Goal: Task Accomplishment & Management: Manage account settings

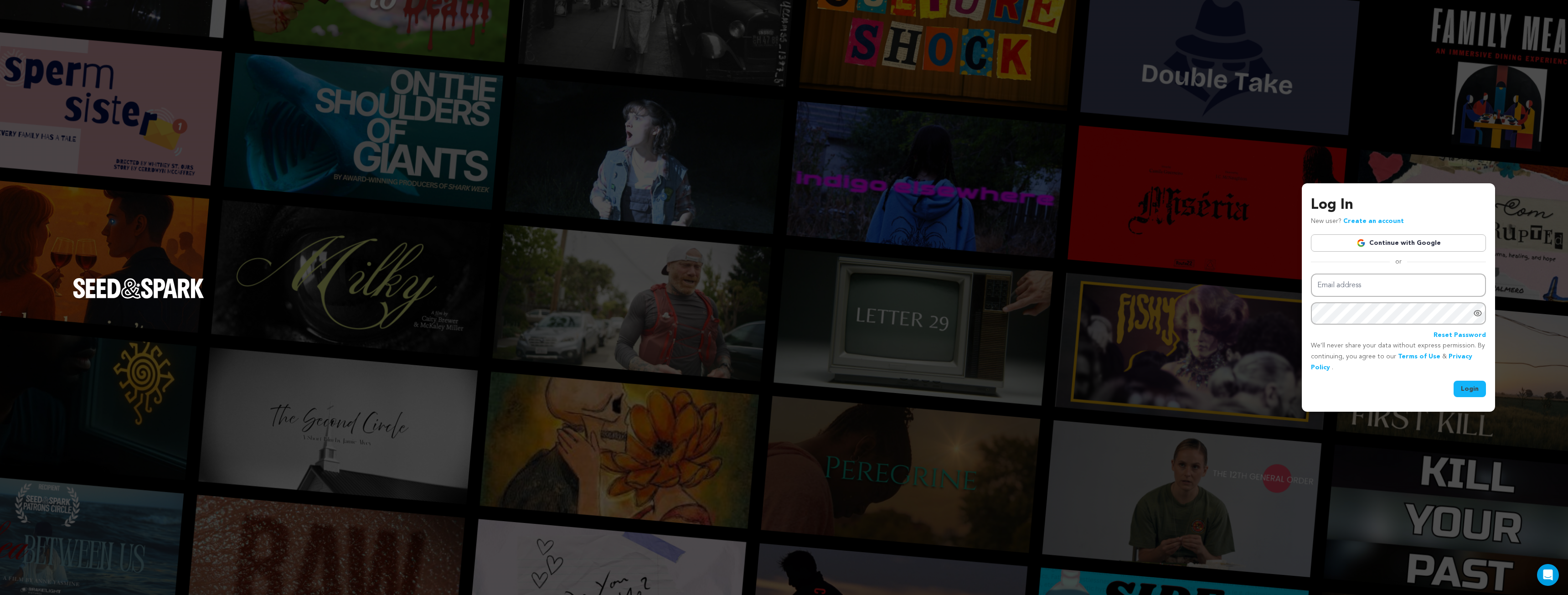
click at [1366, 244] on img at bounding box center [1361, 243] width 9 height 9
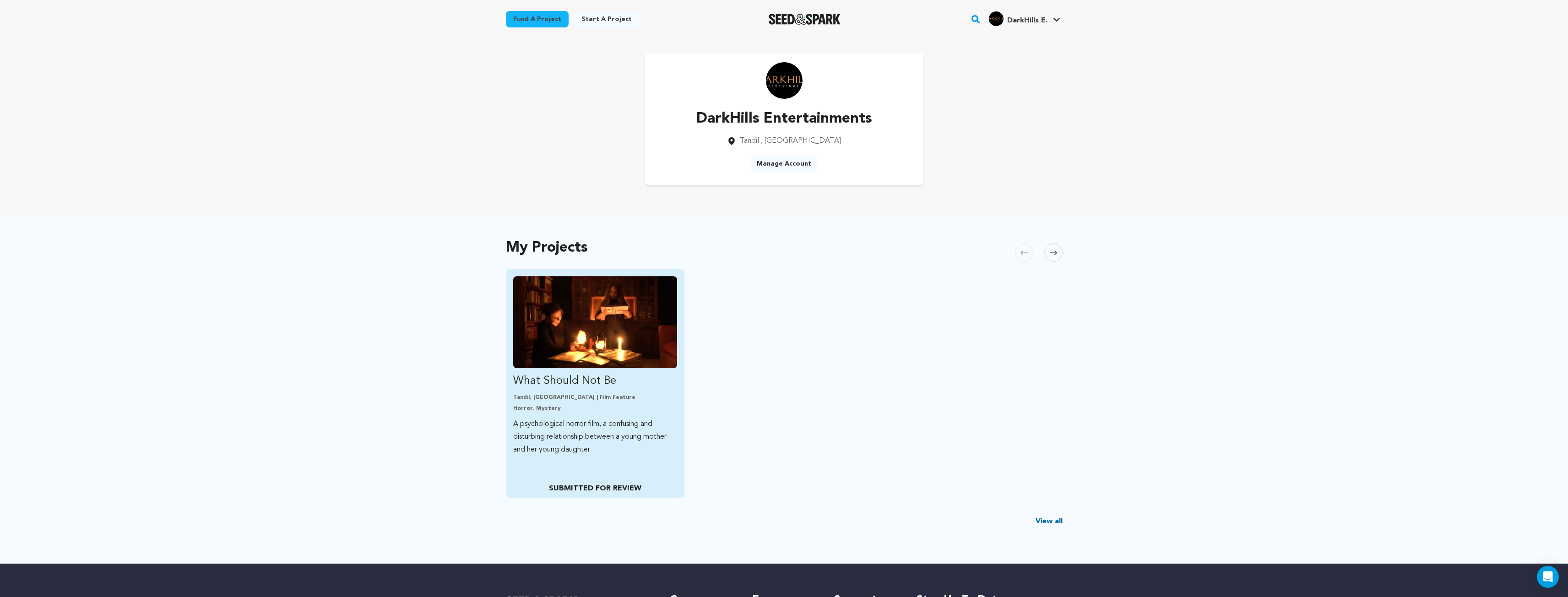
click at [629, 305] on img "Fund What Should Not Be" at bounding box center [595, 322] width 164 height 92
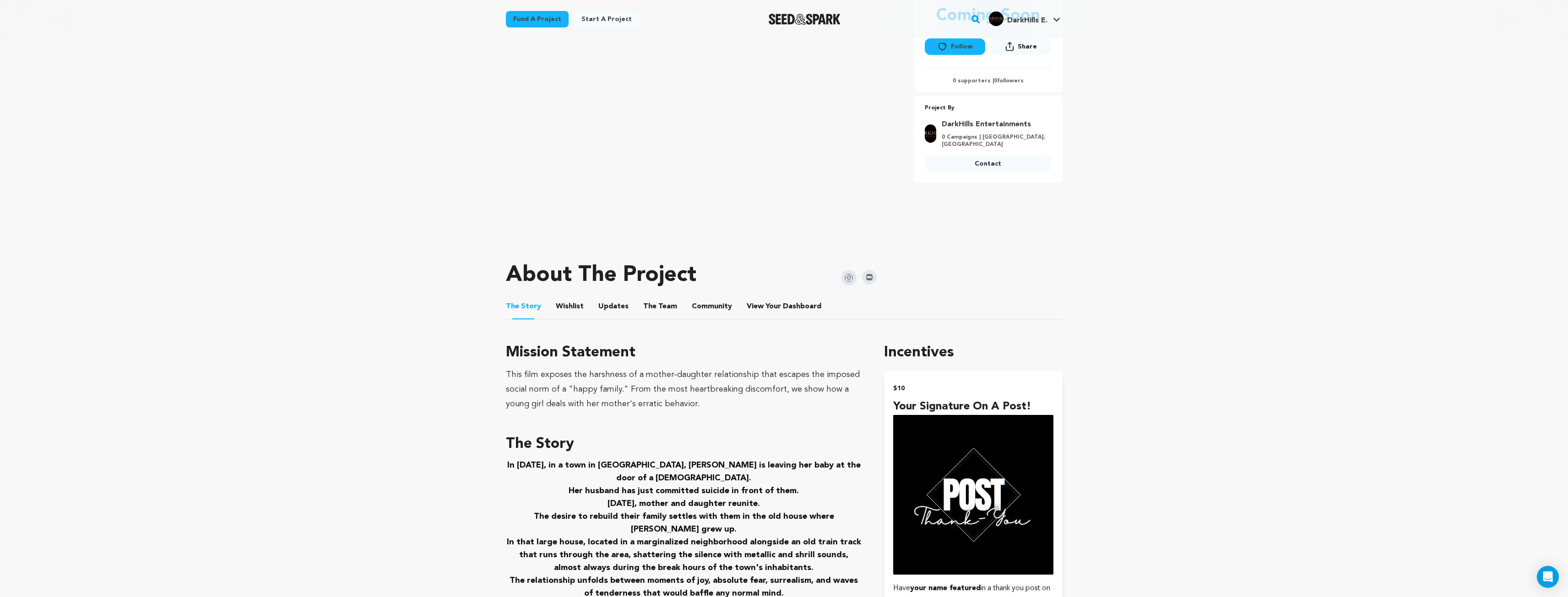
scroll to position [320, 0]
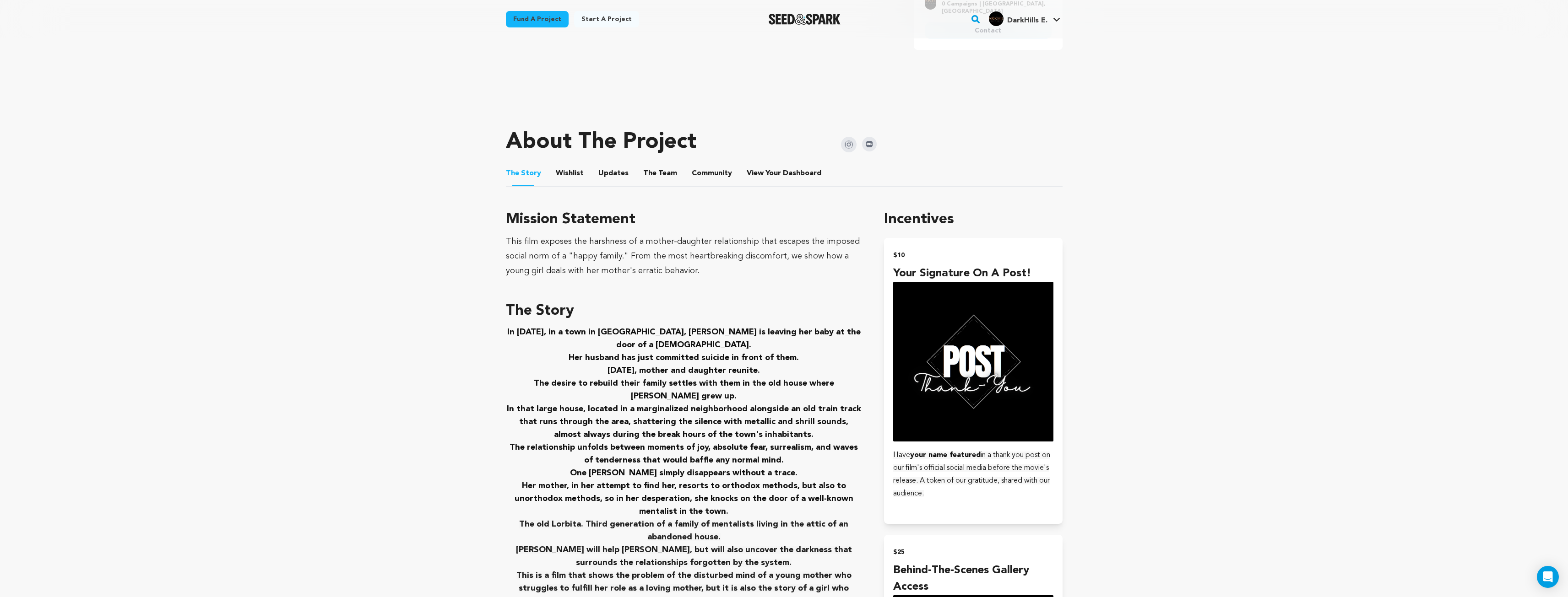
click at [574, 172] on button "Wishlist" at bounding box center [570, 175] width 22 height 22
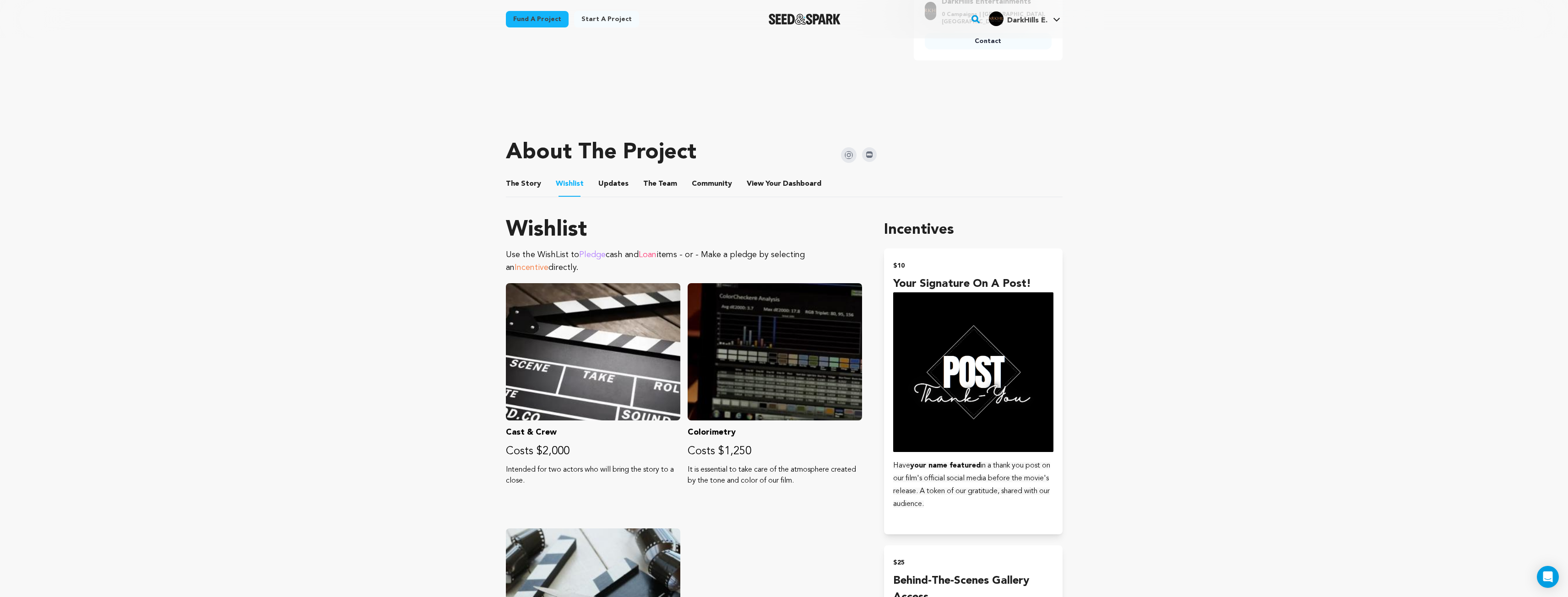
scroll to position [229, 0]
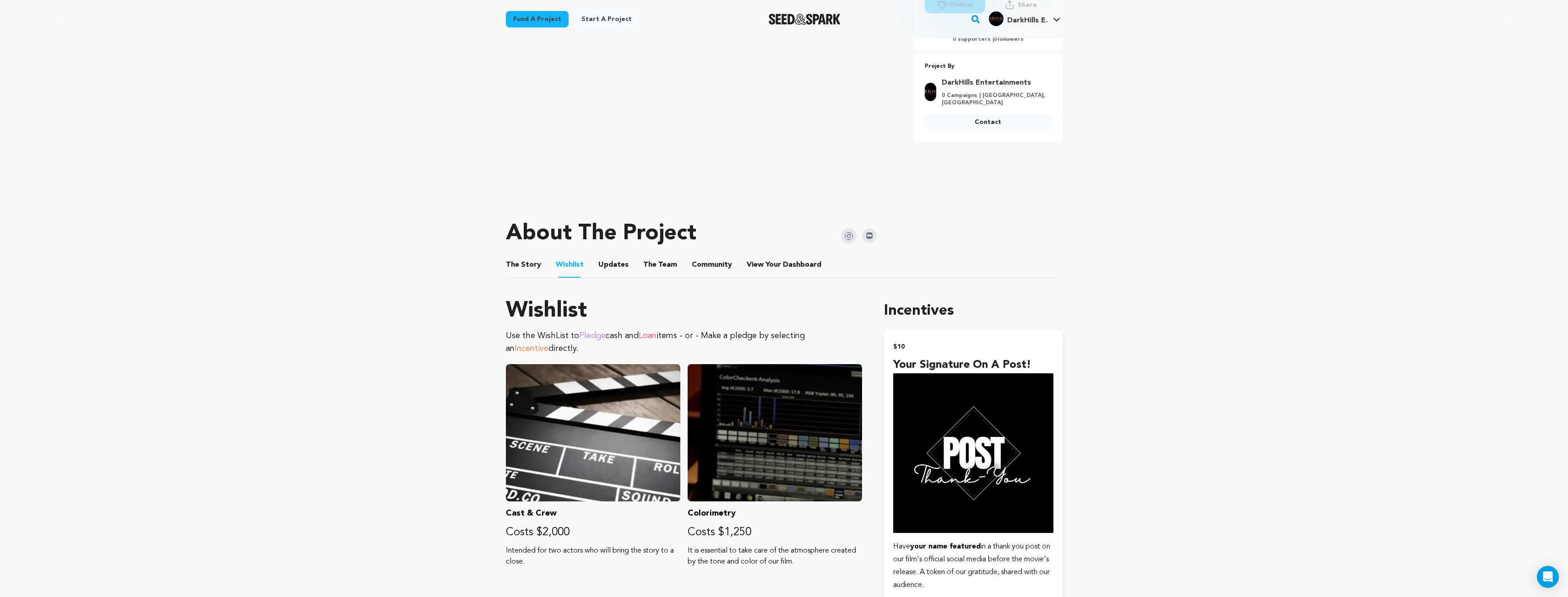
click at [619, 266] on button "Updates" at bounding box center [613, 267] width 22 height 22
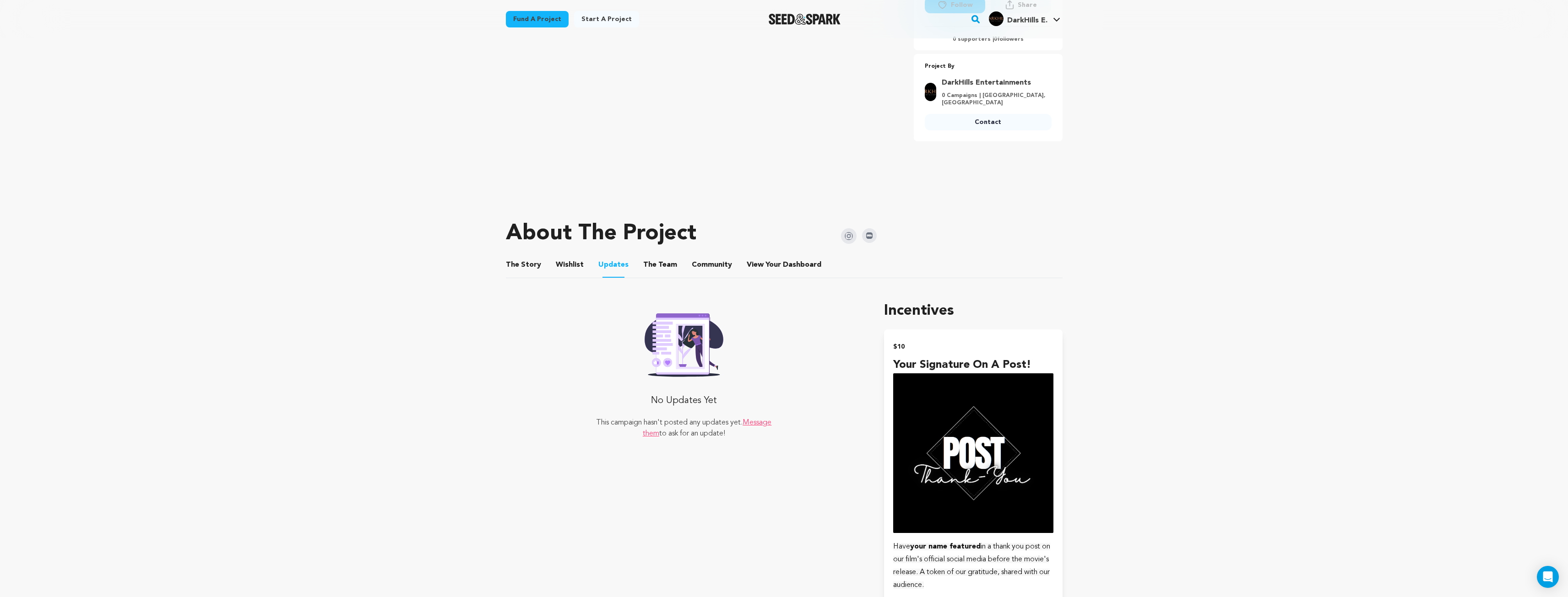
click at [663, 268] on button "The Team" at bounding box center [660, 267] width 22 height 22
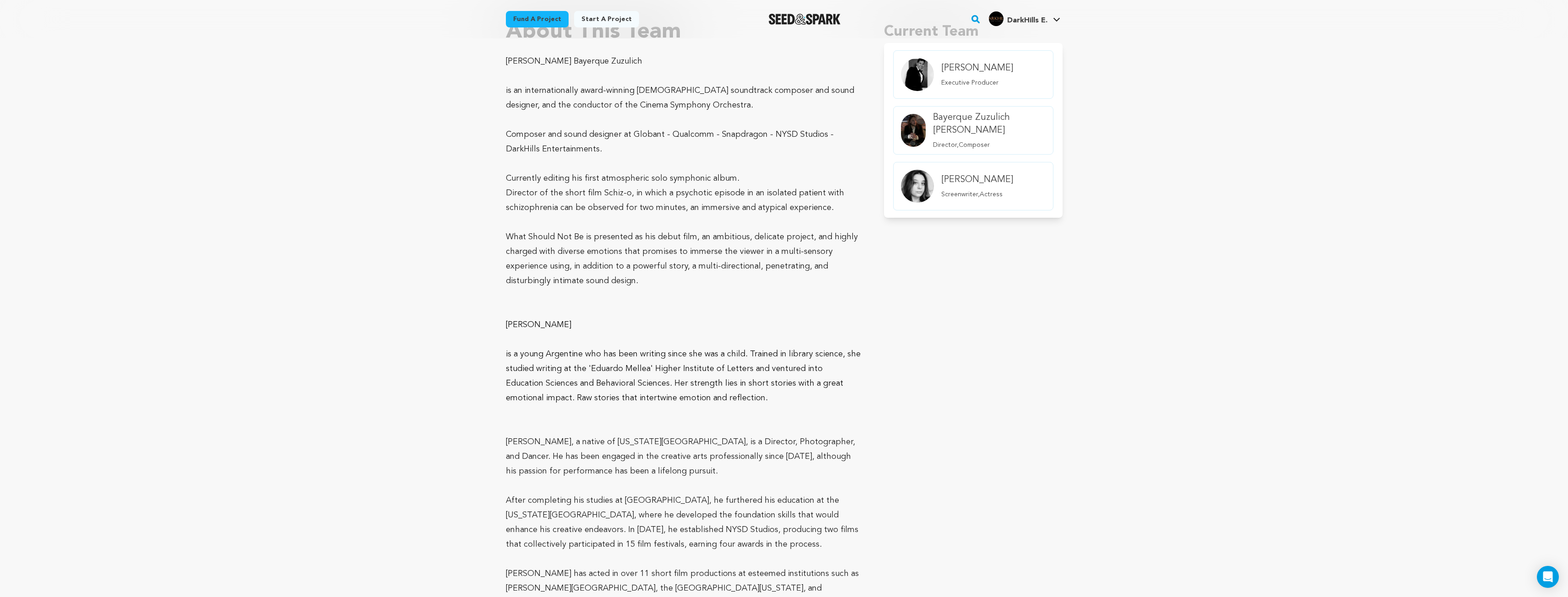
scroll to position [366, 0]
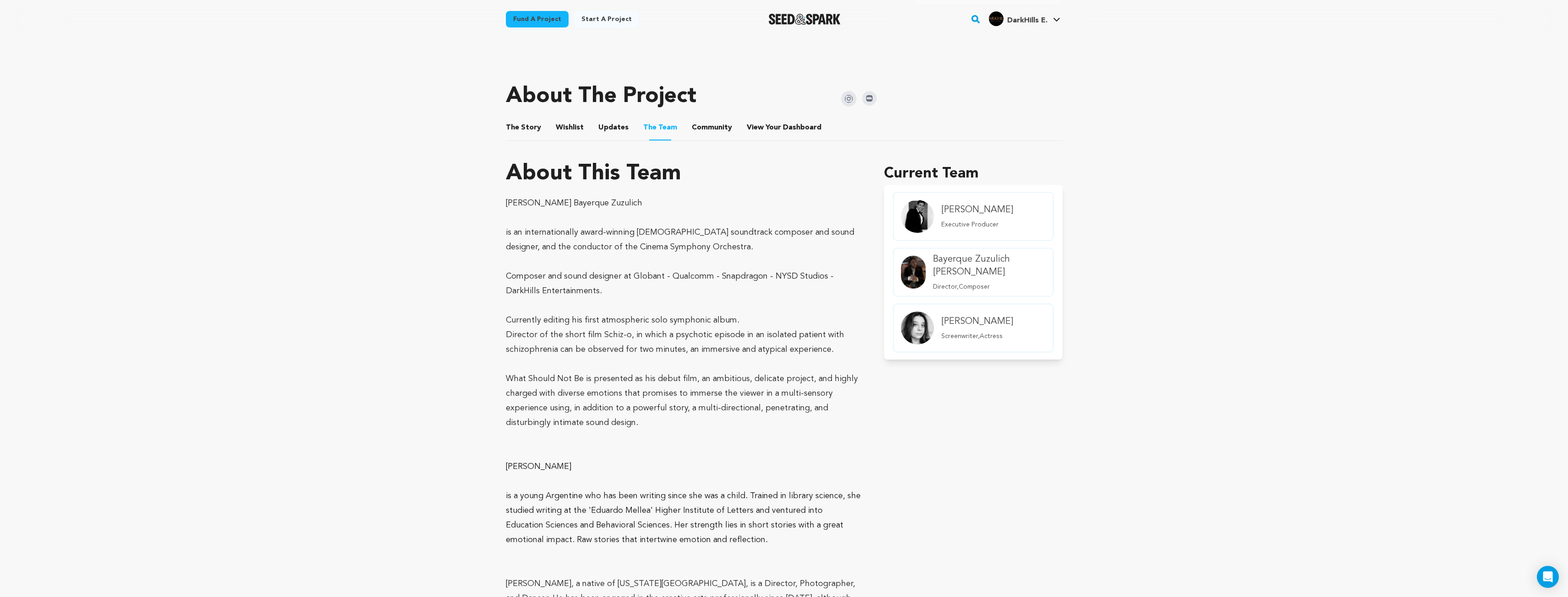
click at [944, 212] on h4 "Sosa Jerry" at bounding box center [977, 210] width 72 height 13
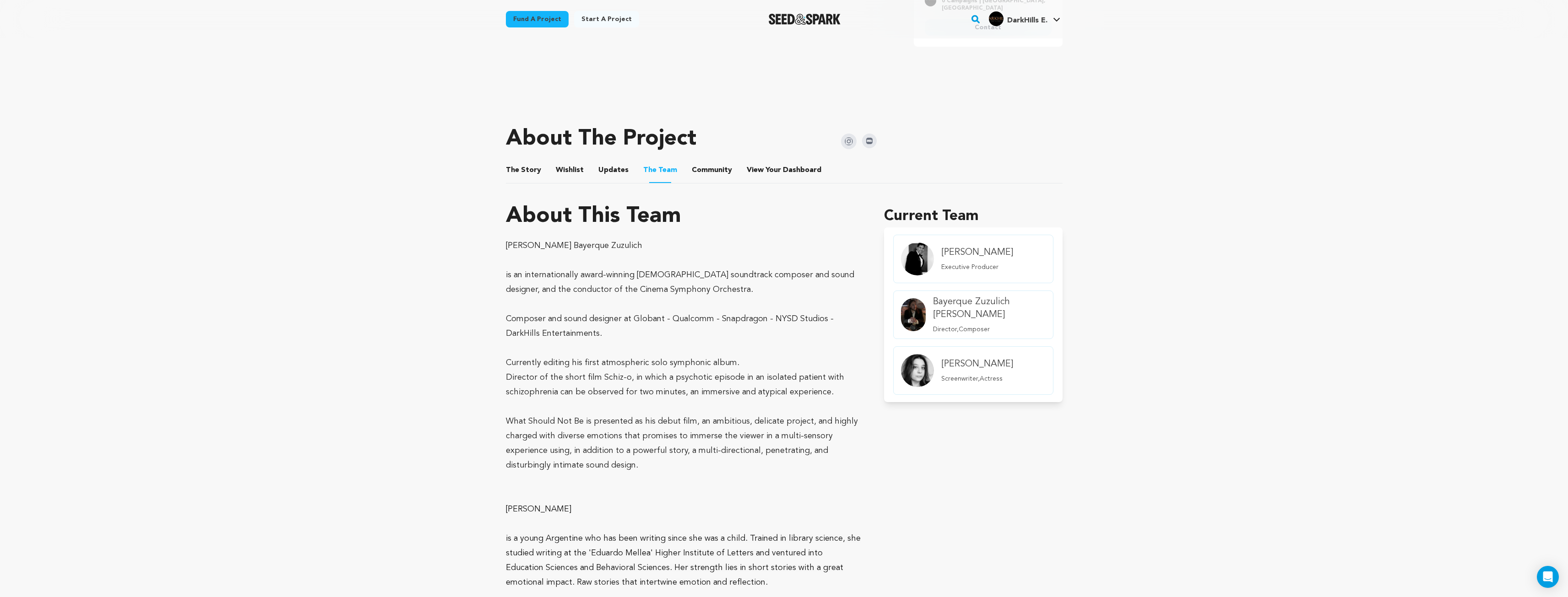
scroll to position [320, 0]
click at [705, 175] on button "Community" at bounding box center [712, 175] width 22 height 22
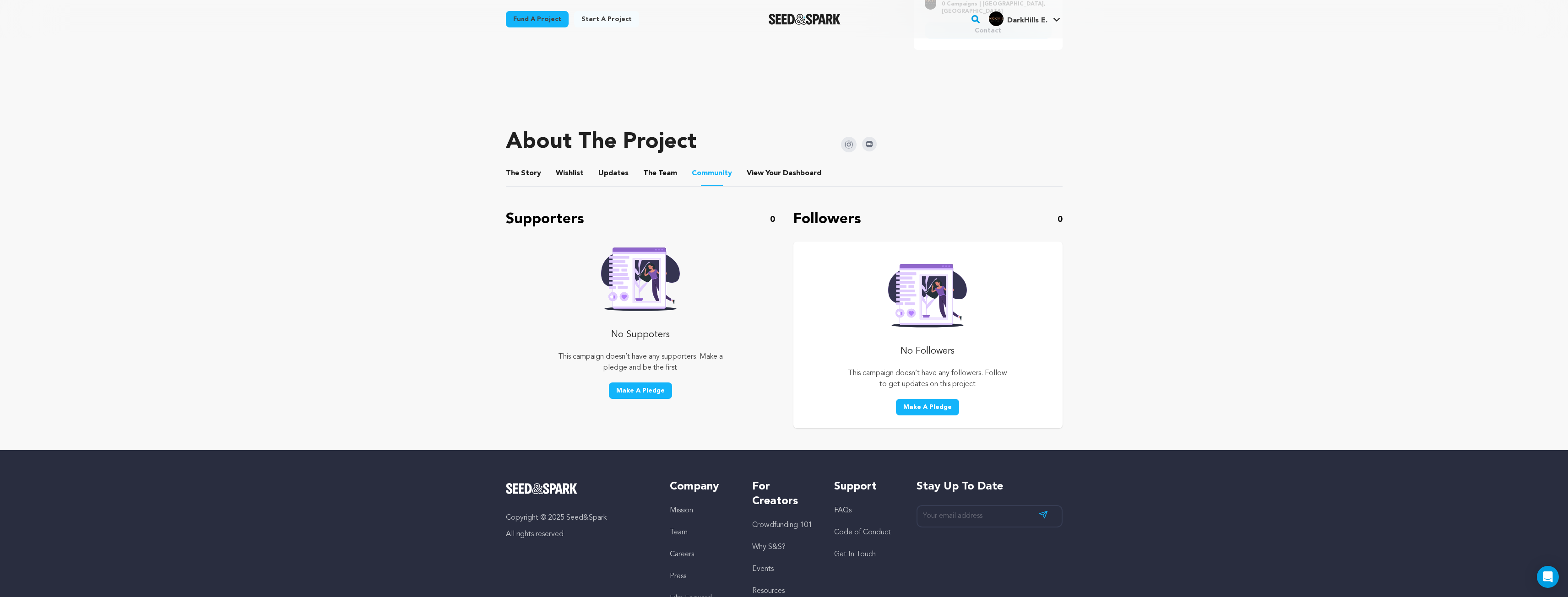
click at [761, 170] on button "View Your Dashboard" at bounding box center [757, 175] width 22 height 22
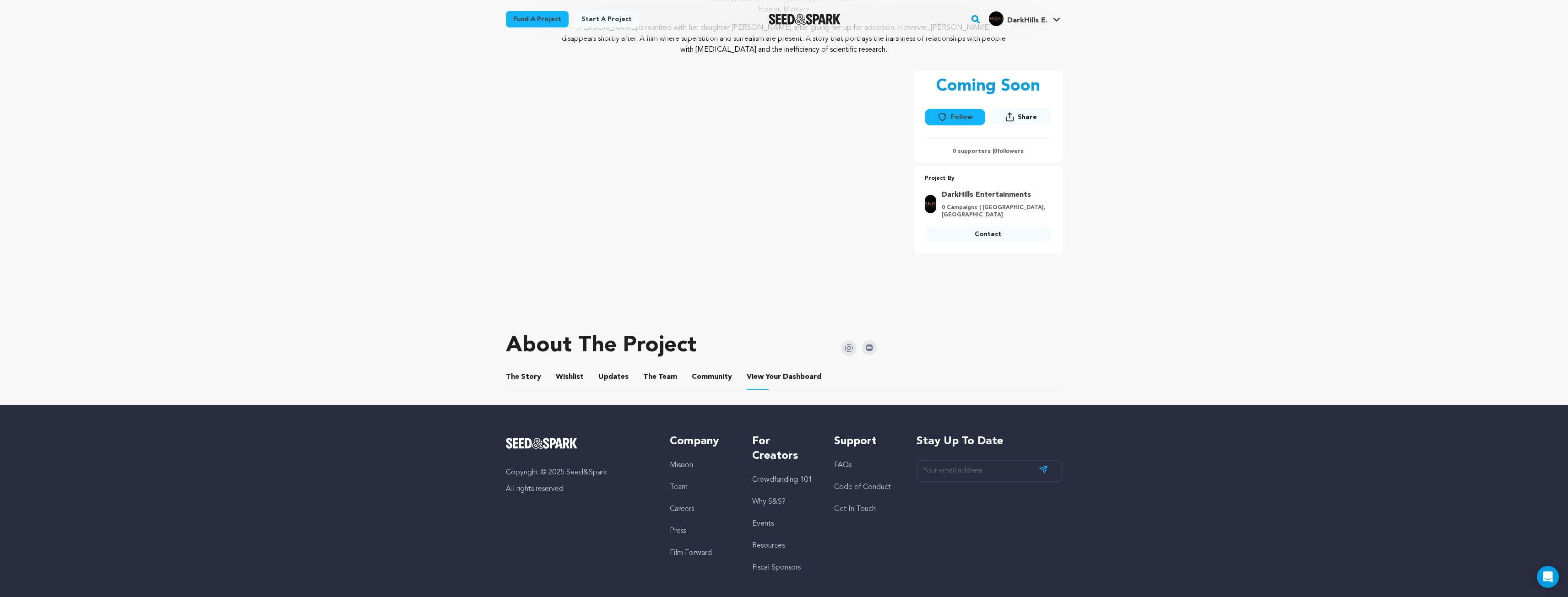
scroll to position [68, 0]
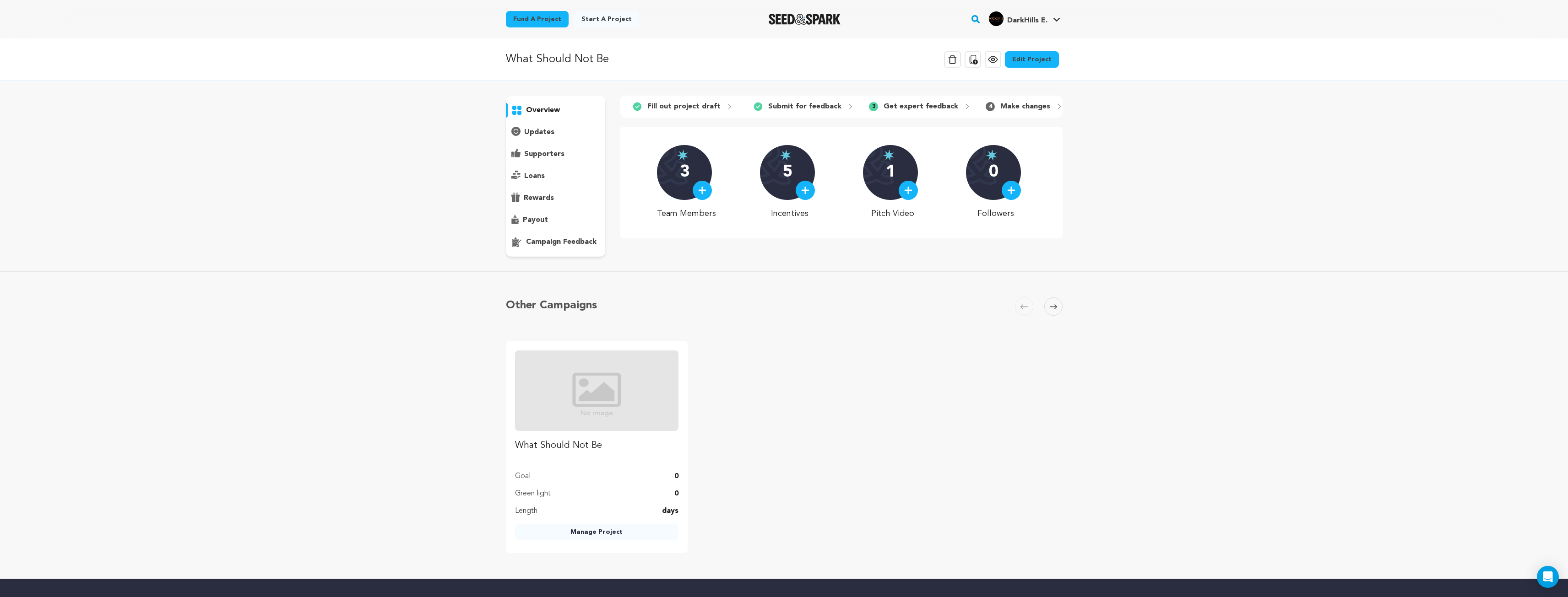
click at [916, 106] on p "Get expert feedback" at bounding box center [921, 106] width 75 height 11
click at [545, 131] on p "updates" at bounding box center [539, 132] width 30 height 11
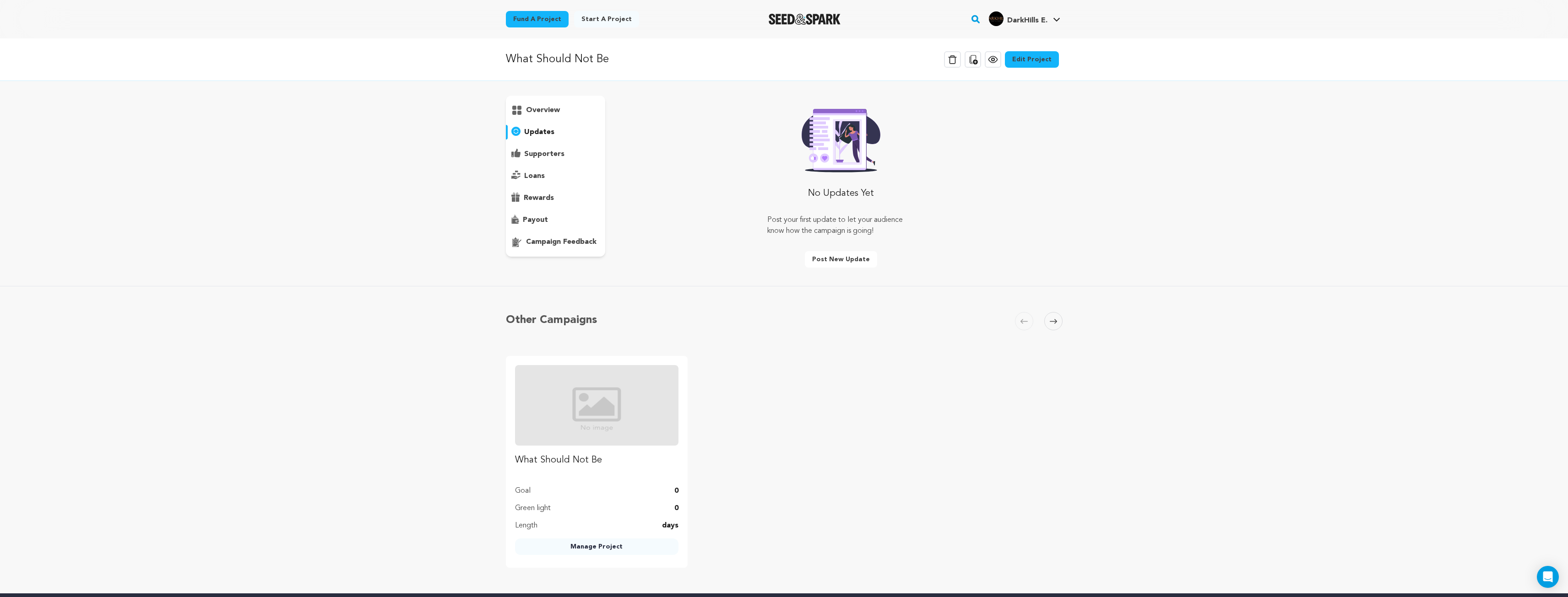
click at [550, 150] on p "supporters" at bounding box center [544, 154] width 40 height 11
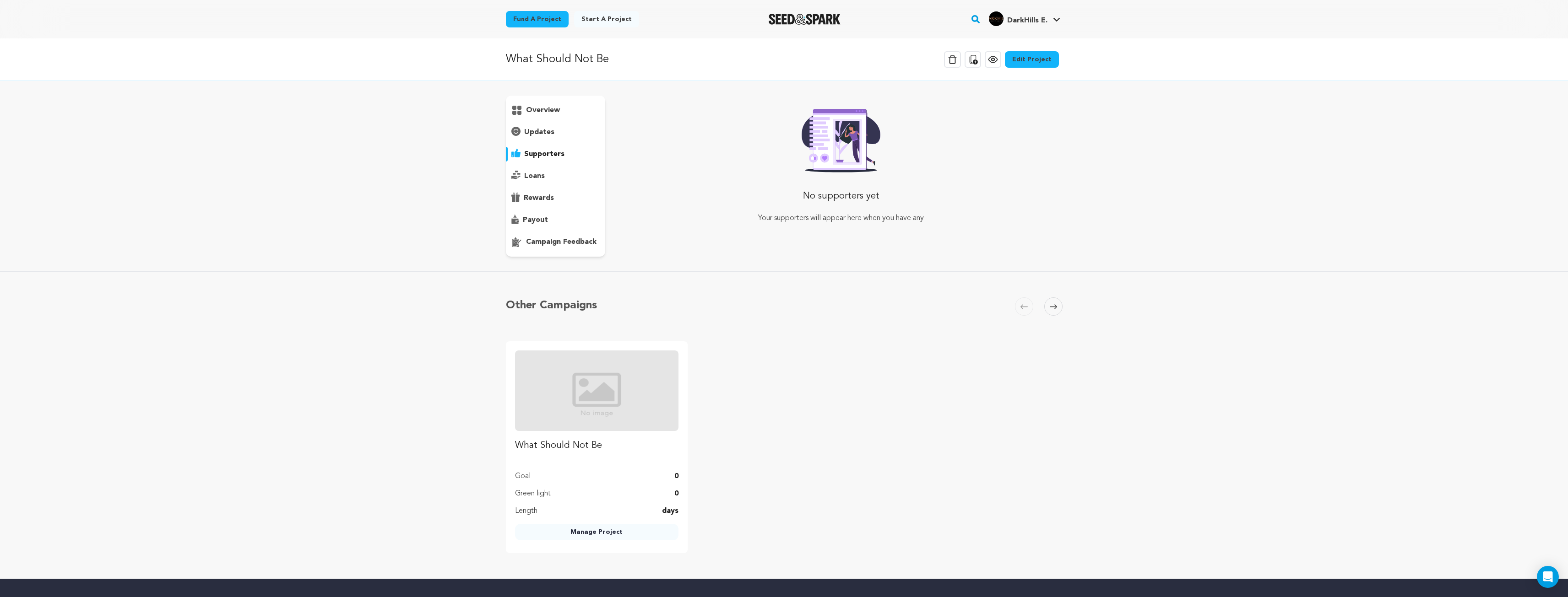
click at [540, 178] on p "loans" at bounding box center [534, 176] width 21 height 11
click at [541, 194] on p "rewards" at bounding box center [539, 198] width 30 height 11
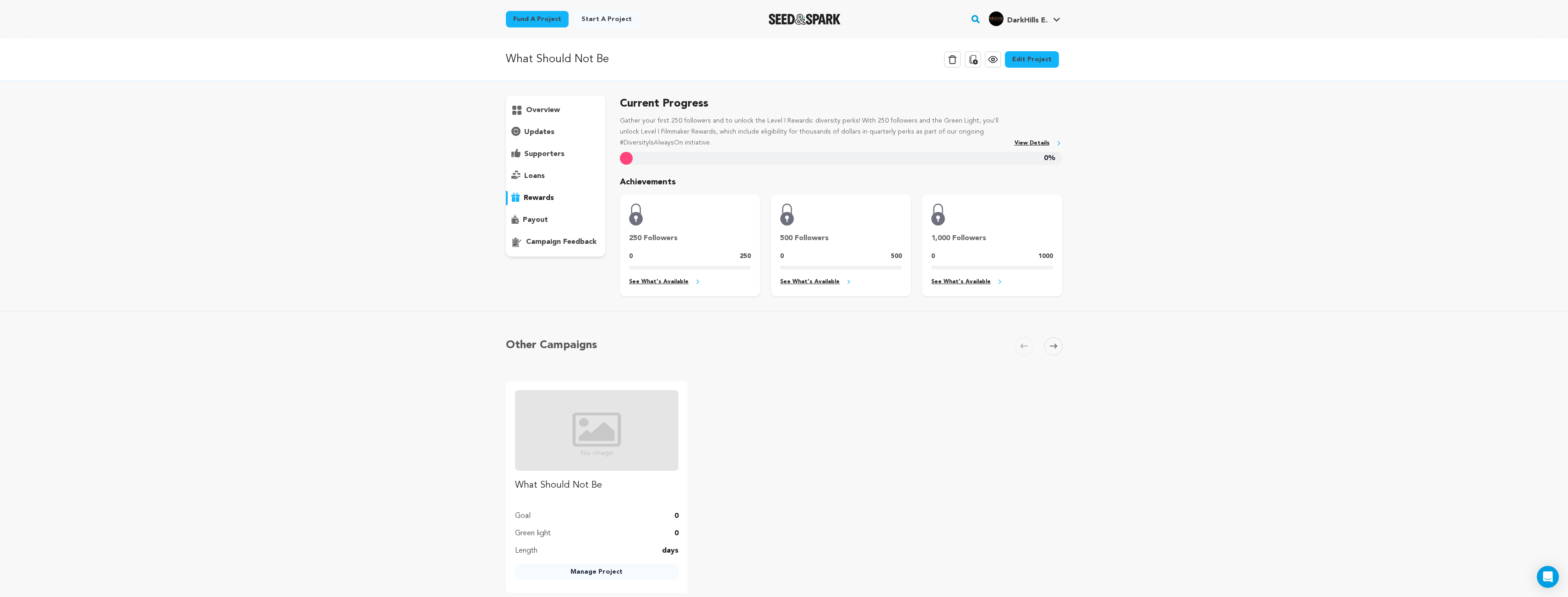
click at [541, 216] on p "payout" at bounding box center [535, 220] width 25 height 11
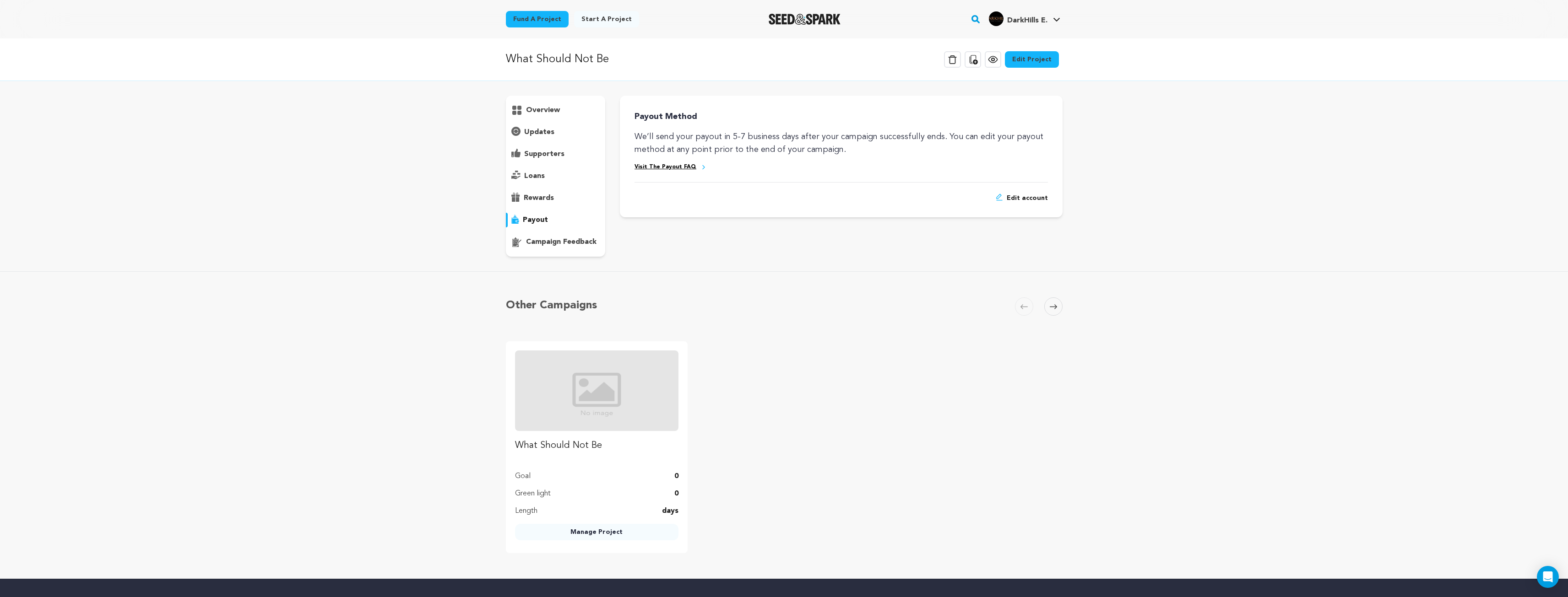
click at [548, 243] on p "campaign feedback" at bounding box center [561, 242] width 70 height 11
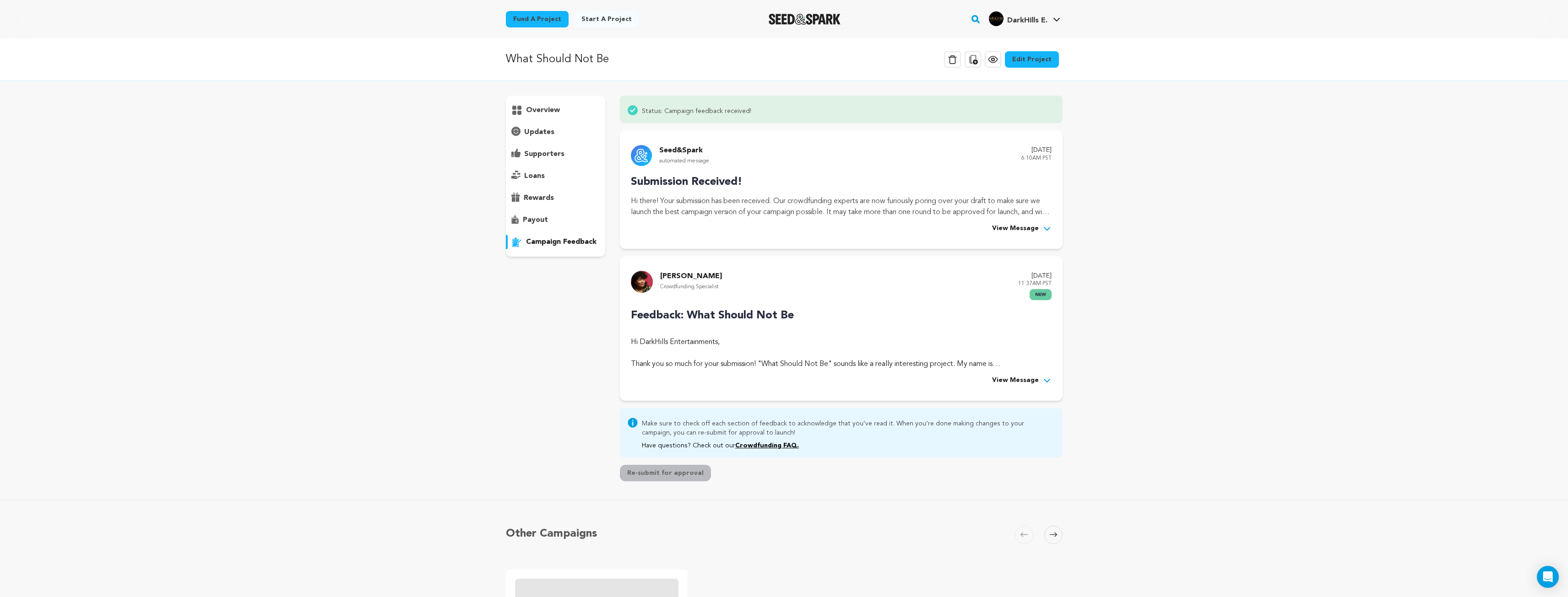
click at [1017, 381] on span "View Message" at bounding box center [1015, 381] width 46 height 11
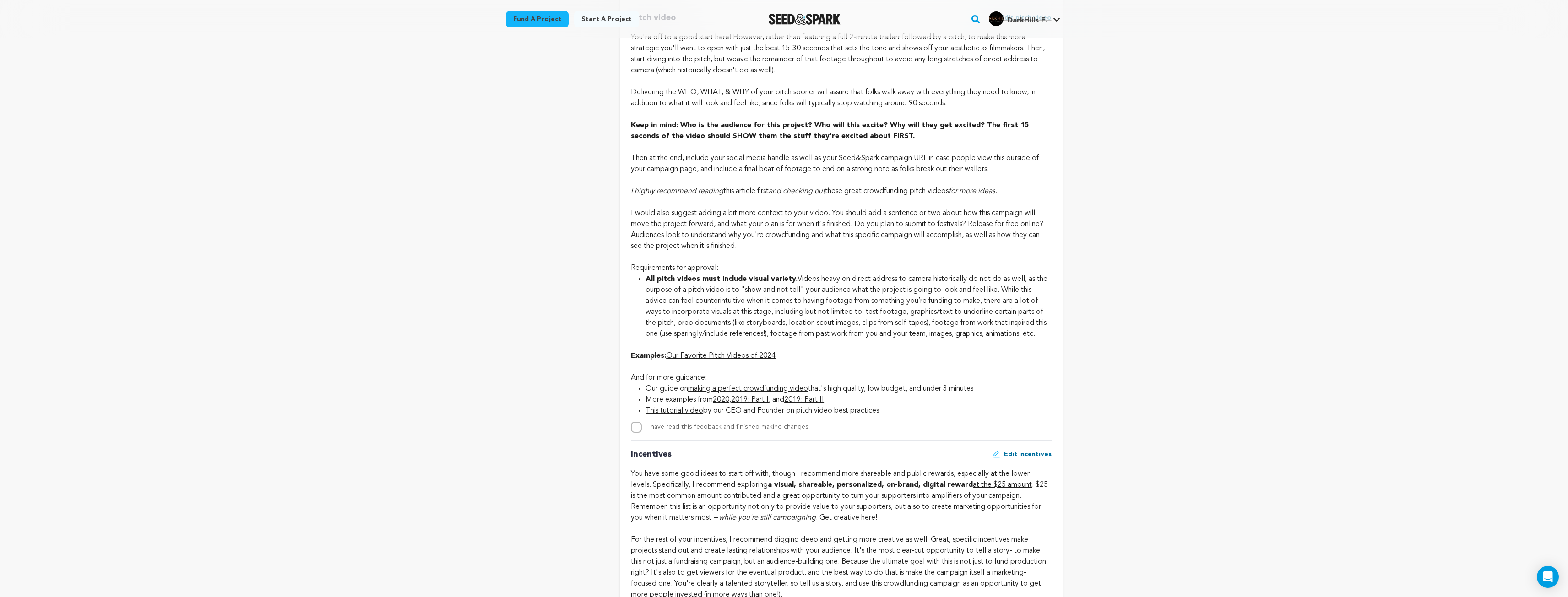
scroll to position [640, 0]
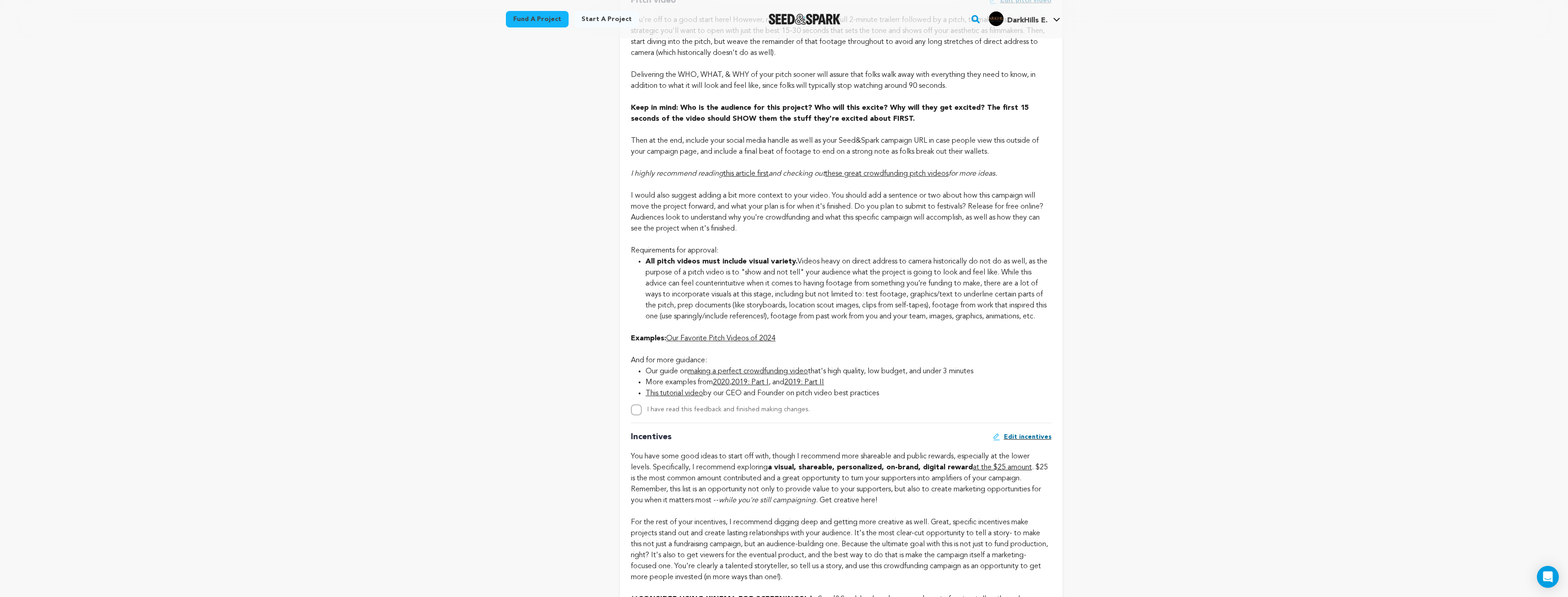
click at [721, 342] on link "Our Favorite Pitch Videos of 2024" at bounding box center [721, 339] width 109 height 7
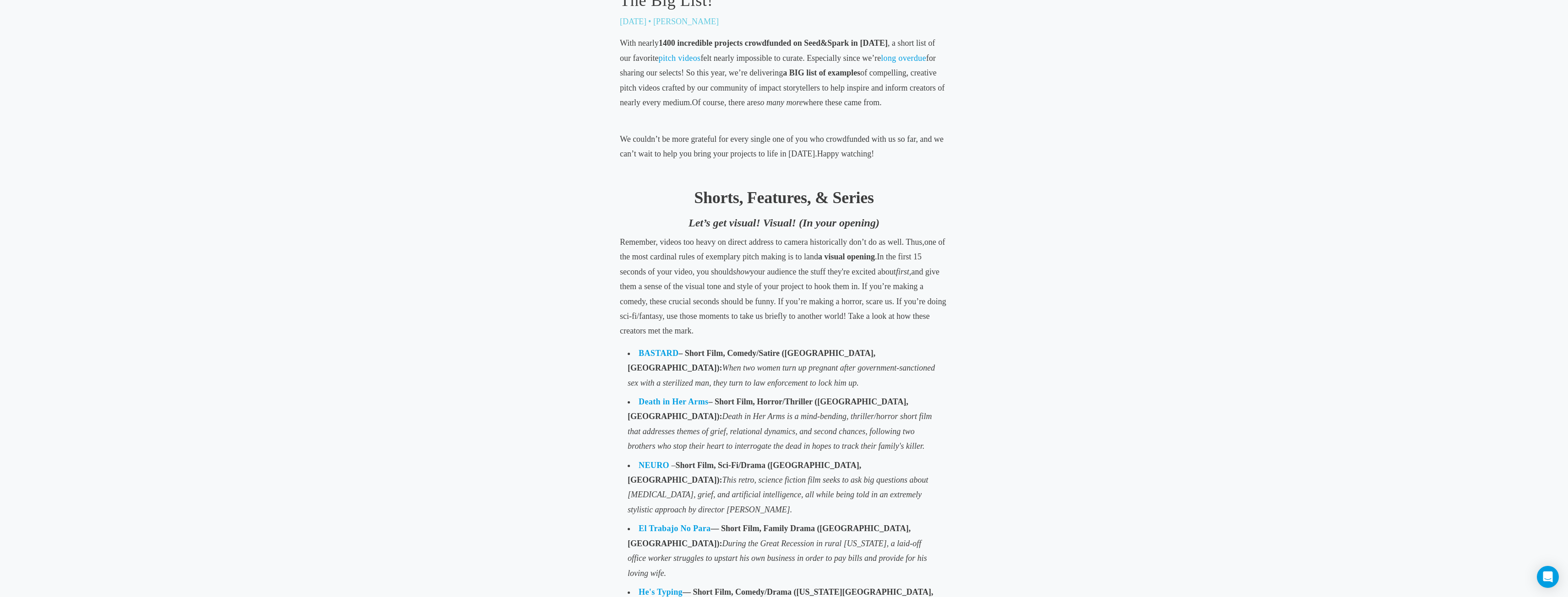
scroll to position [504, 0]
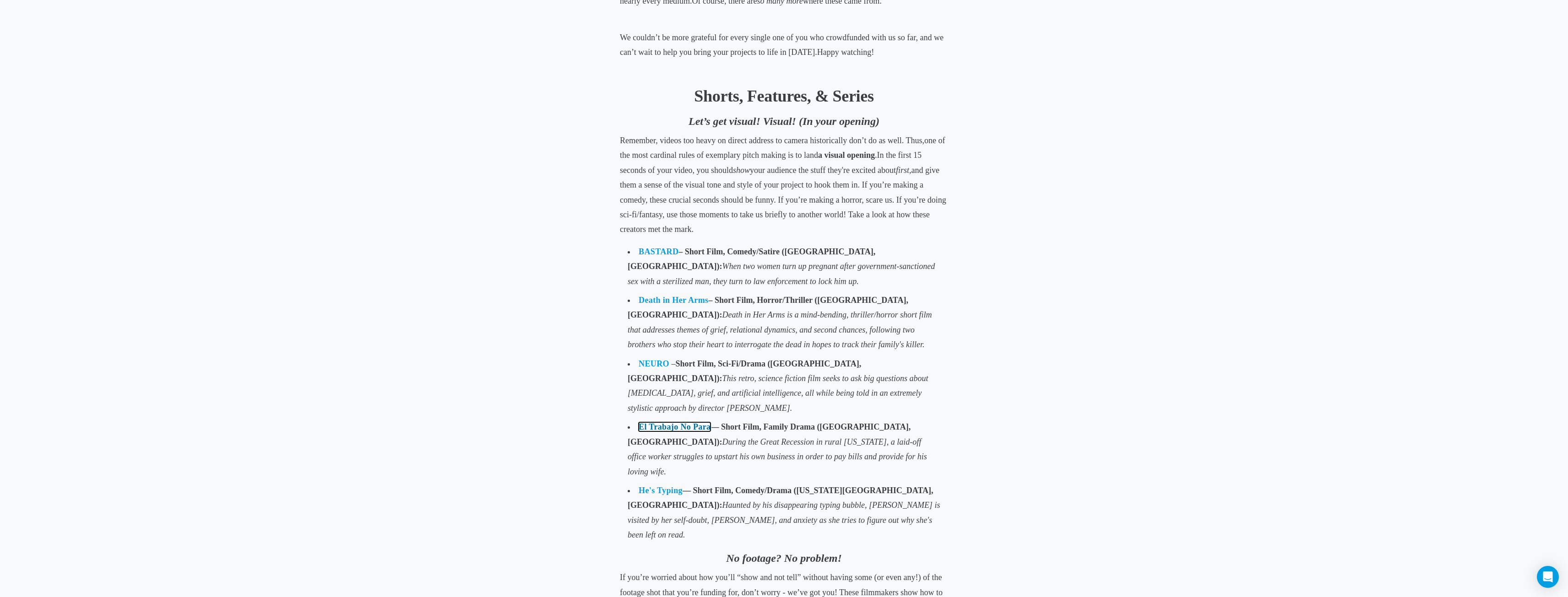
click at [675, 422] on link "El Trabajo No Para" at bounding box center [675, 427] width 72 height 9
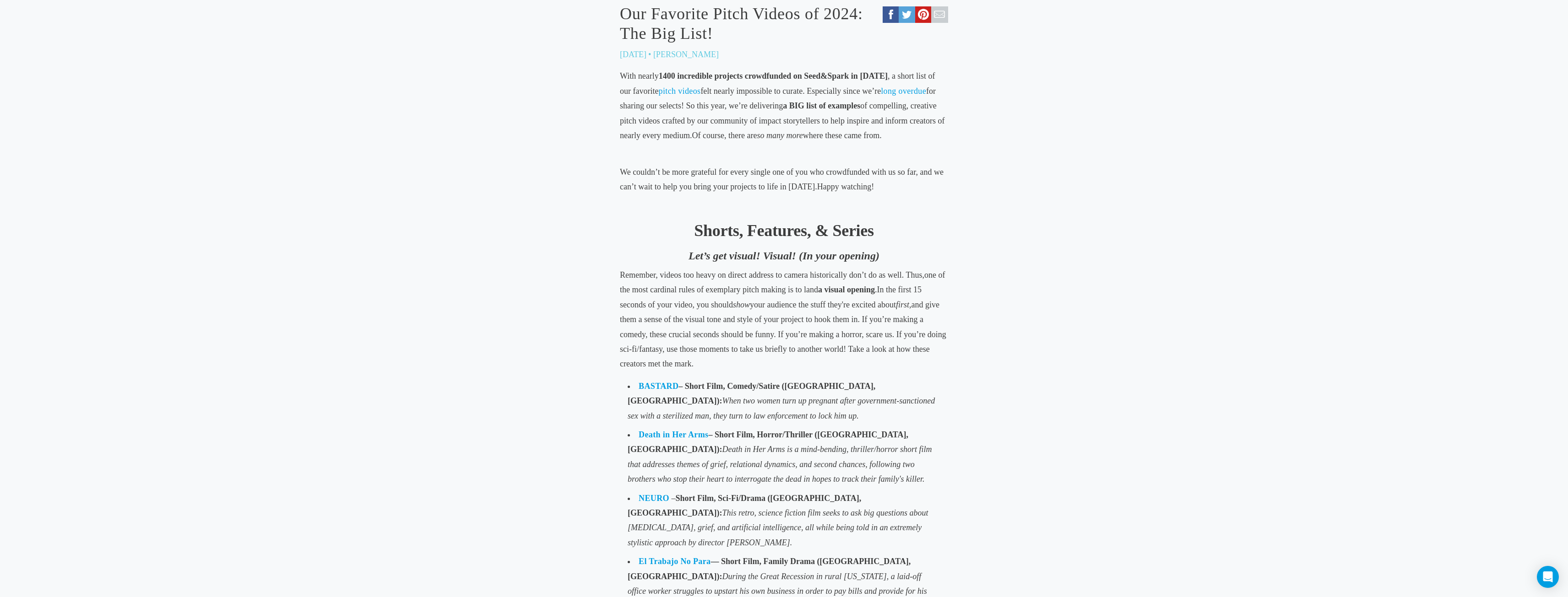
scroll to position [366, 0]
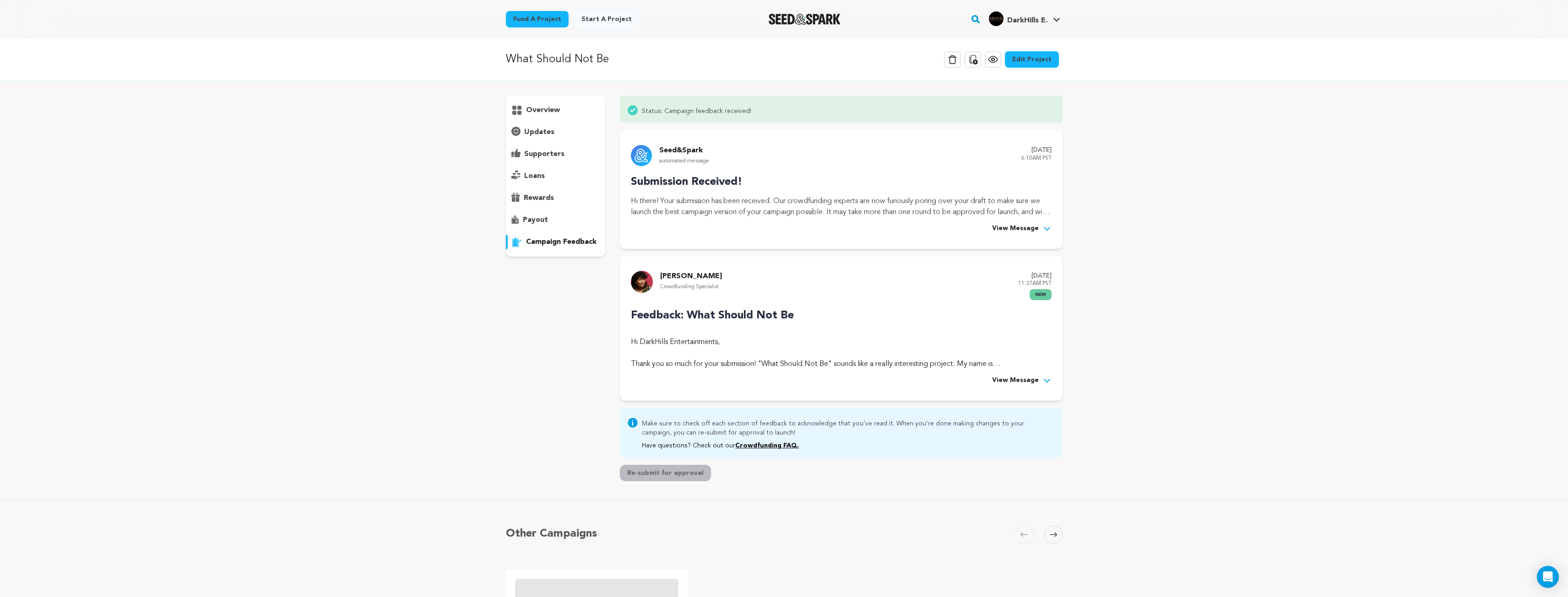
click at [1018, 229] on span "View Message" at bounding box center [1015, 229] width 46 height 11
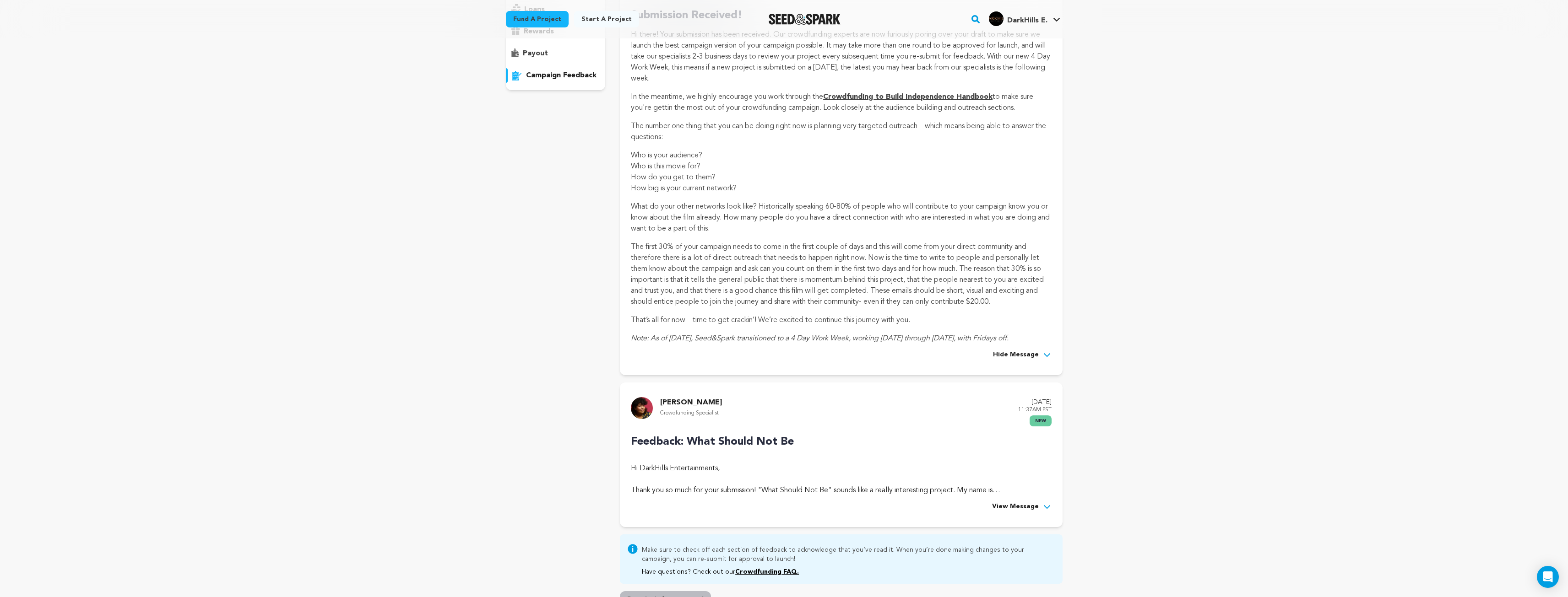
scroll to position [183, 0]
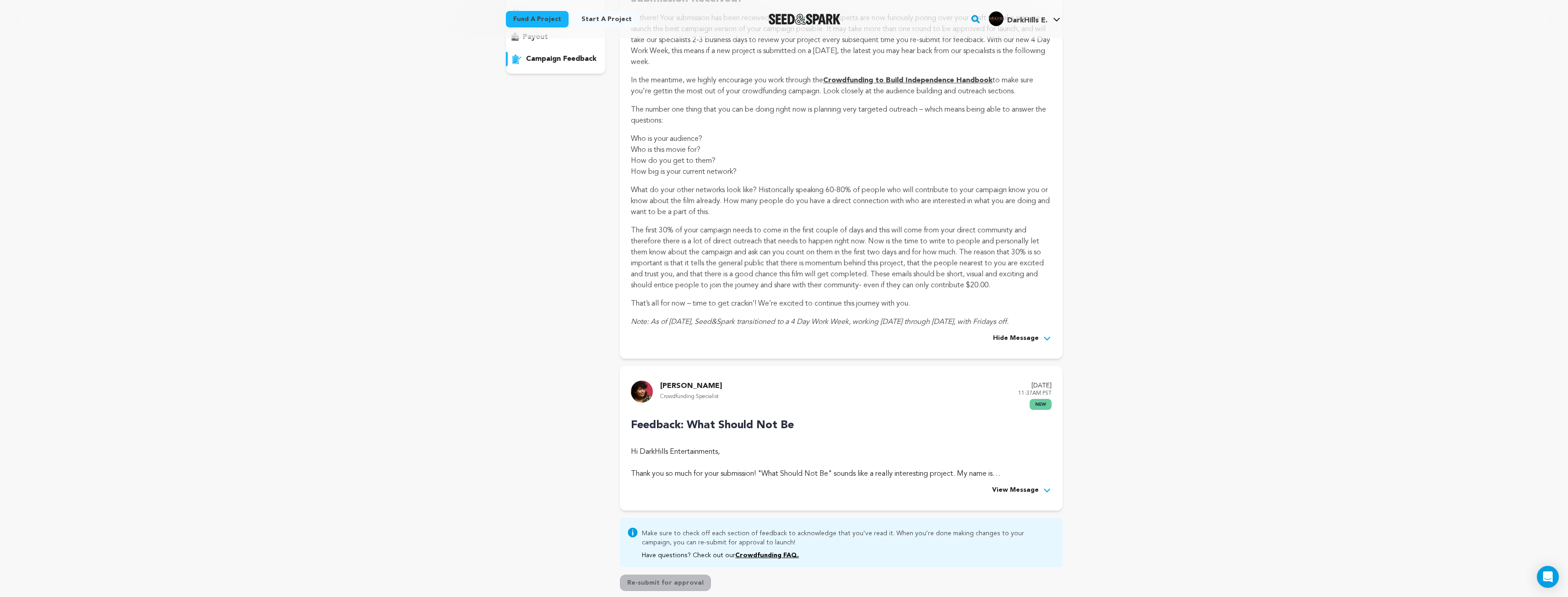
click at [1009, 493] on span "View Message" at bounding box center [1015, 491] width 46 height 11
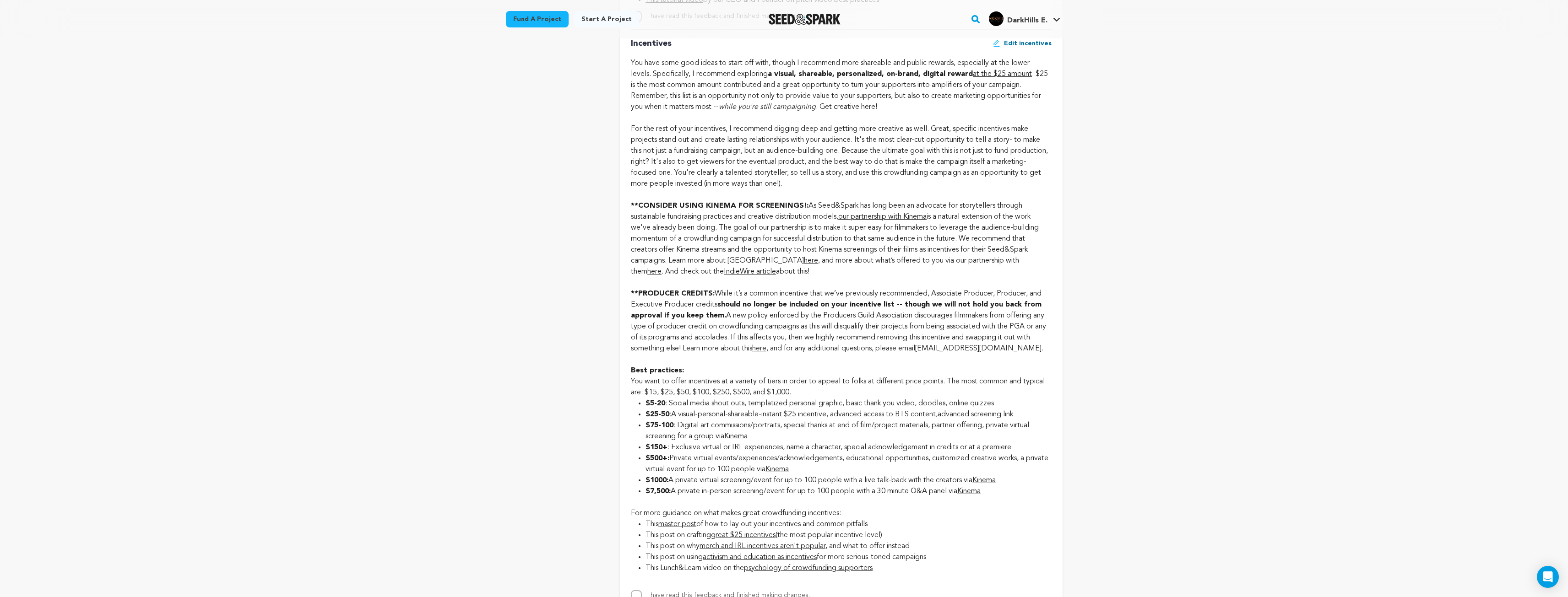
scroll to position [1373, 0]
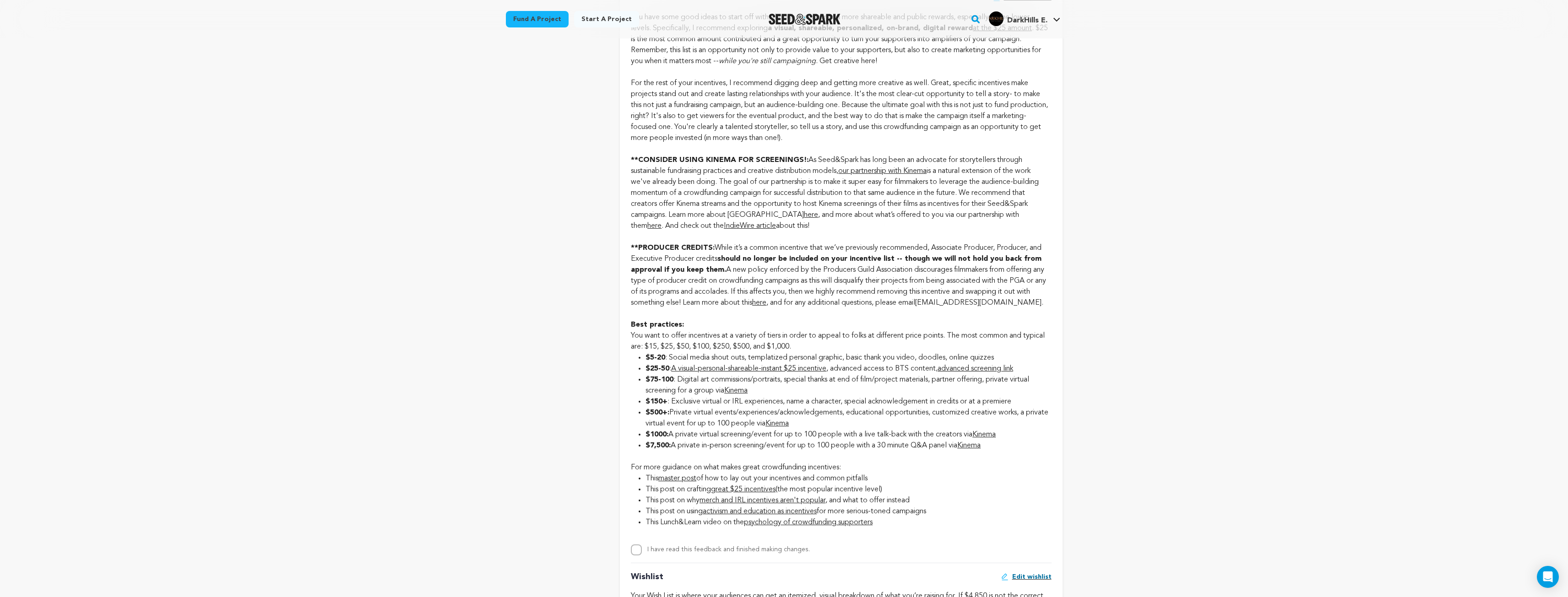
click at [980, 449] on link "Kinema" at bounding box center [969, 445] width 23 height 7
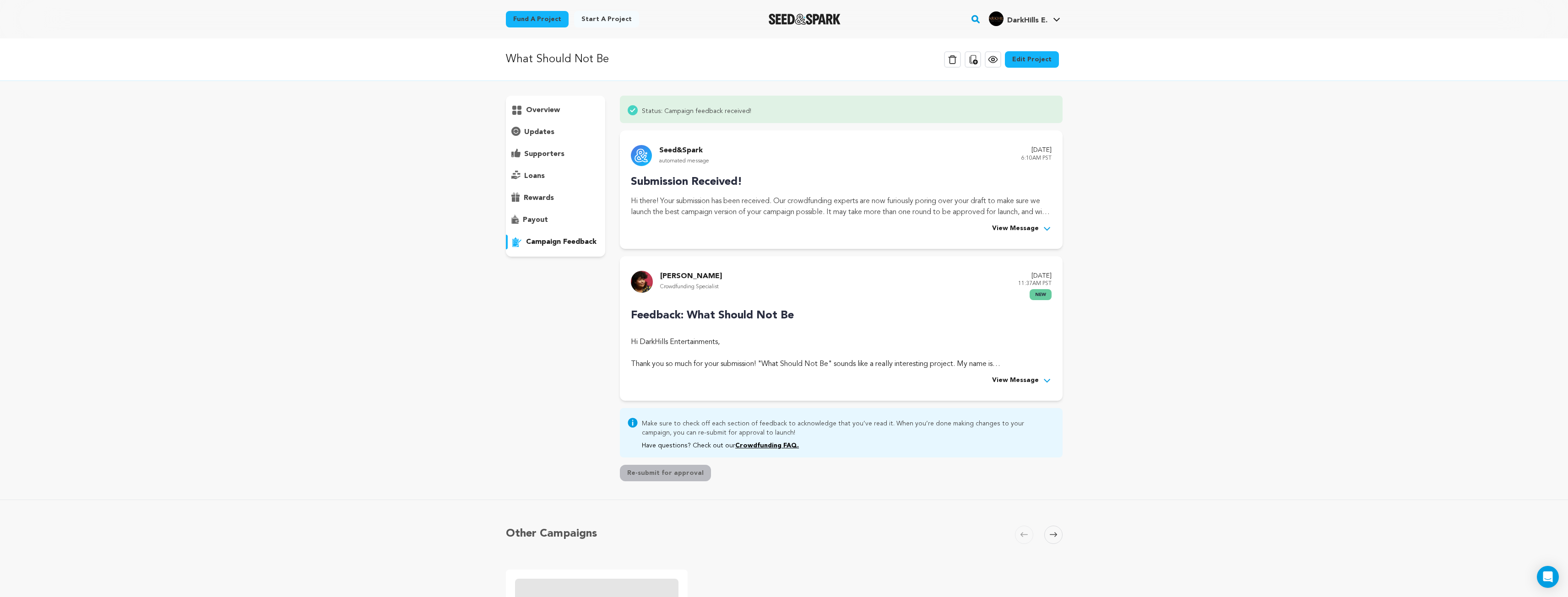
click at [1009, 379] on span "View Message" at bounding box center [1015, 381] width 46 height 11
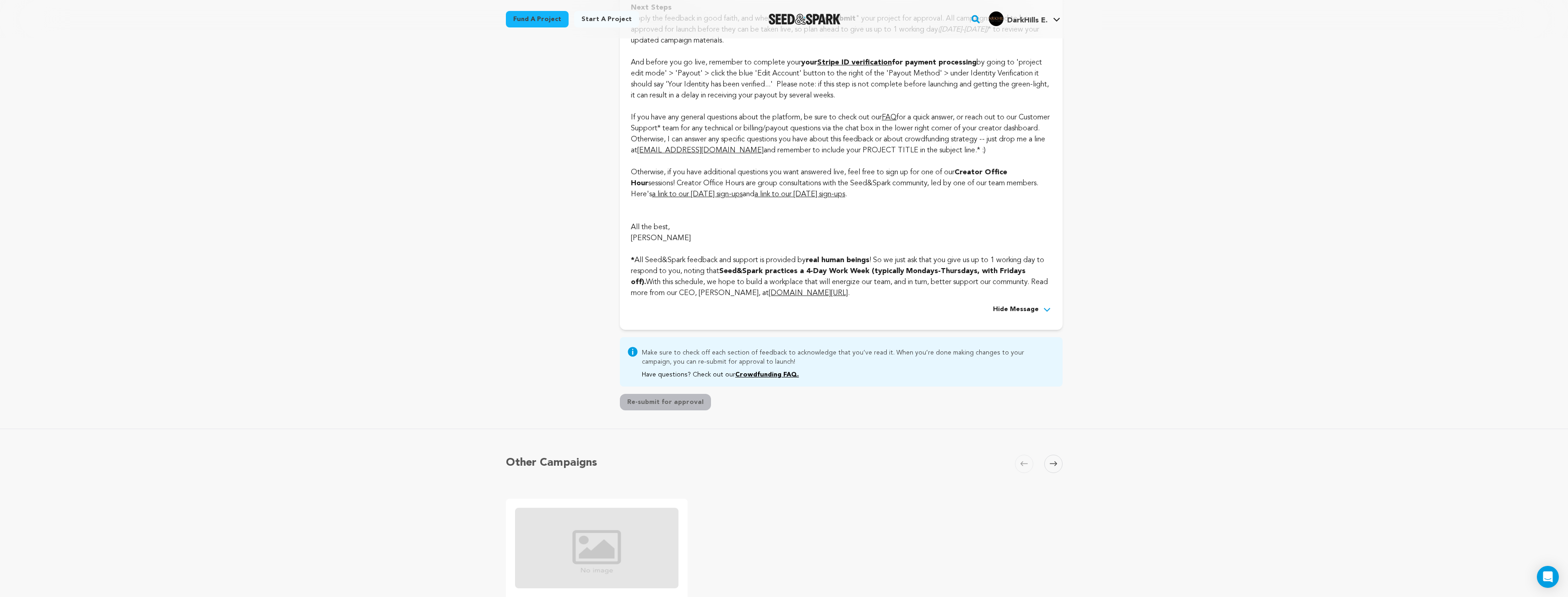
scroll to position [2654, 0]
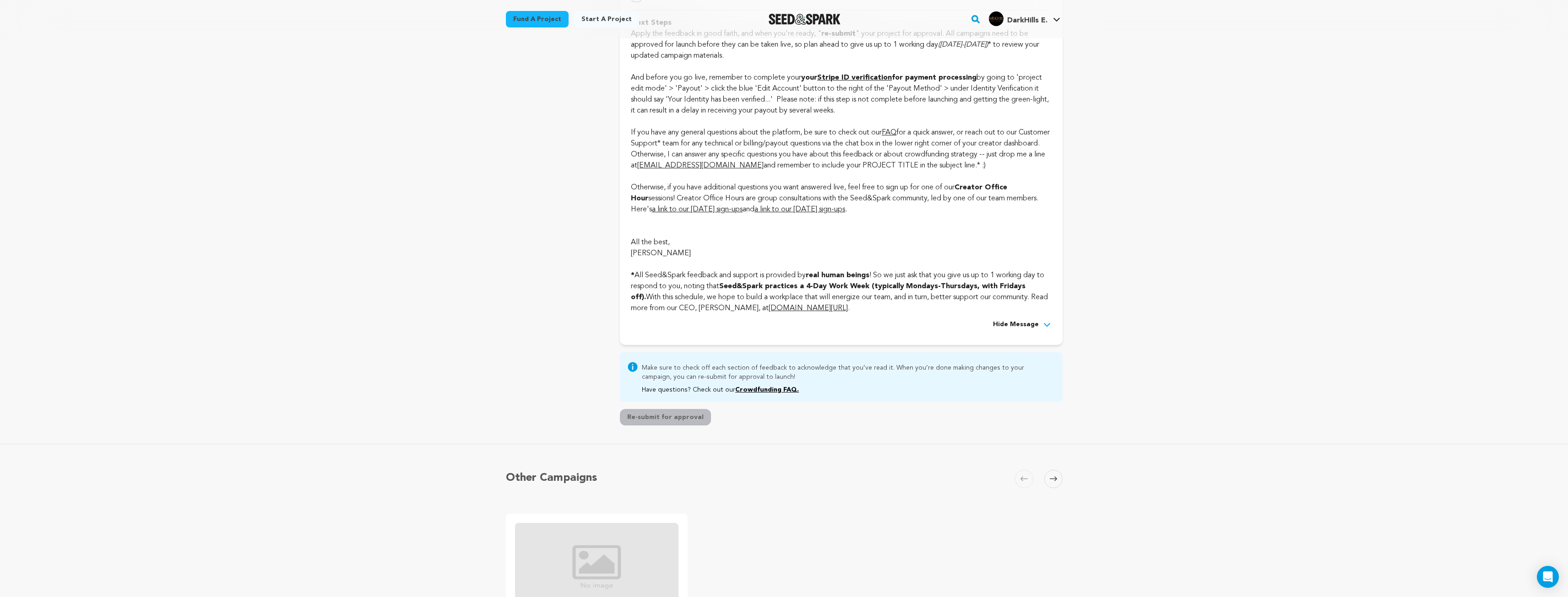
click at [1014, 331] on span "Hide Message" at bounding box center [1015, 325] width 46 height 11
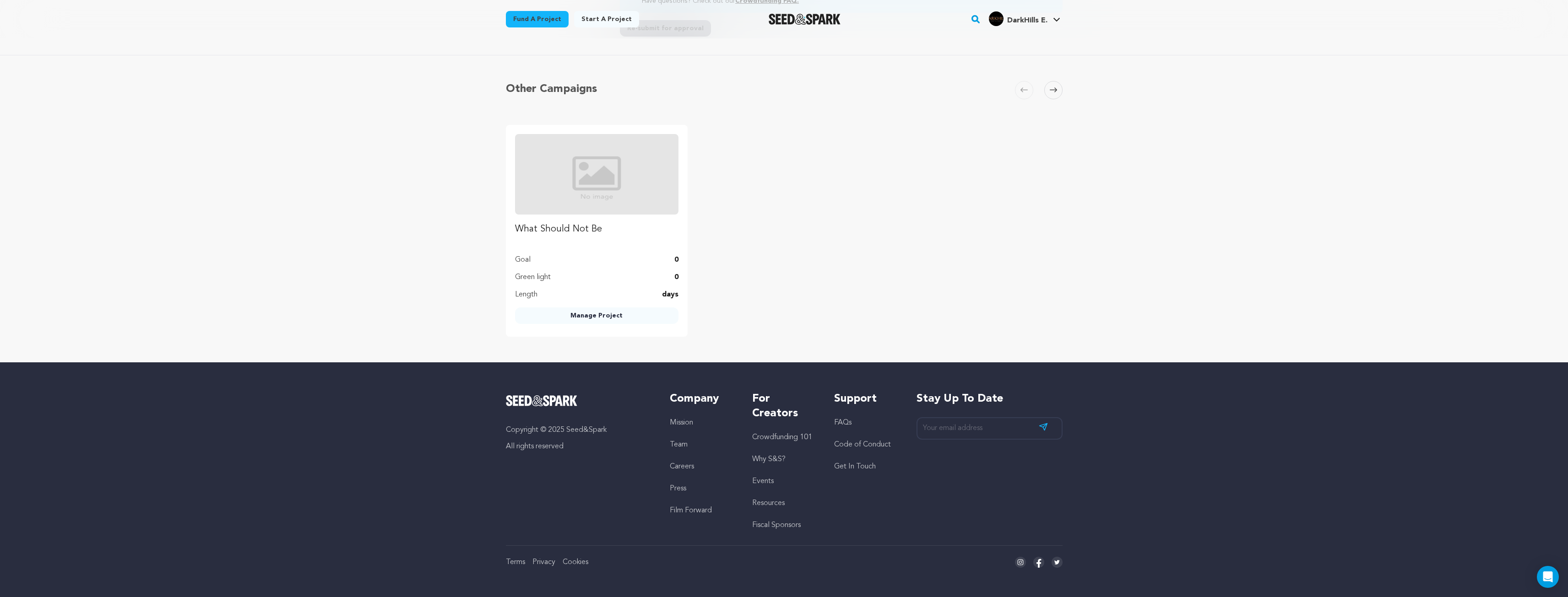
scroll to position [445, 0]
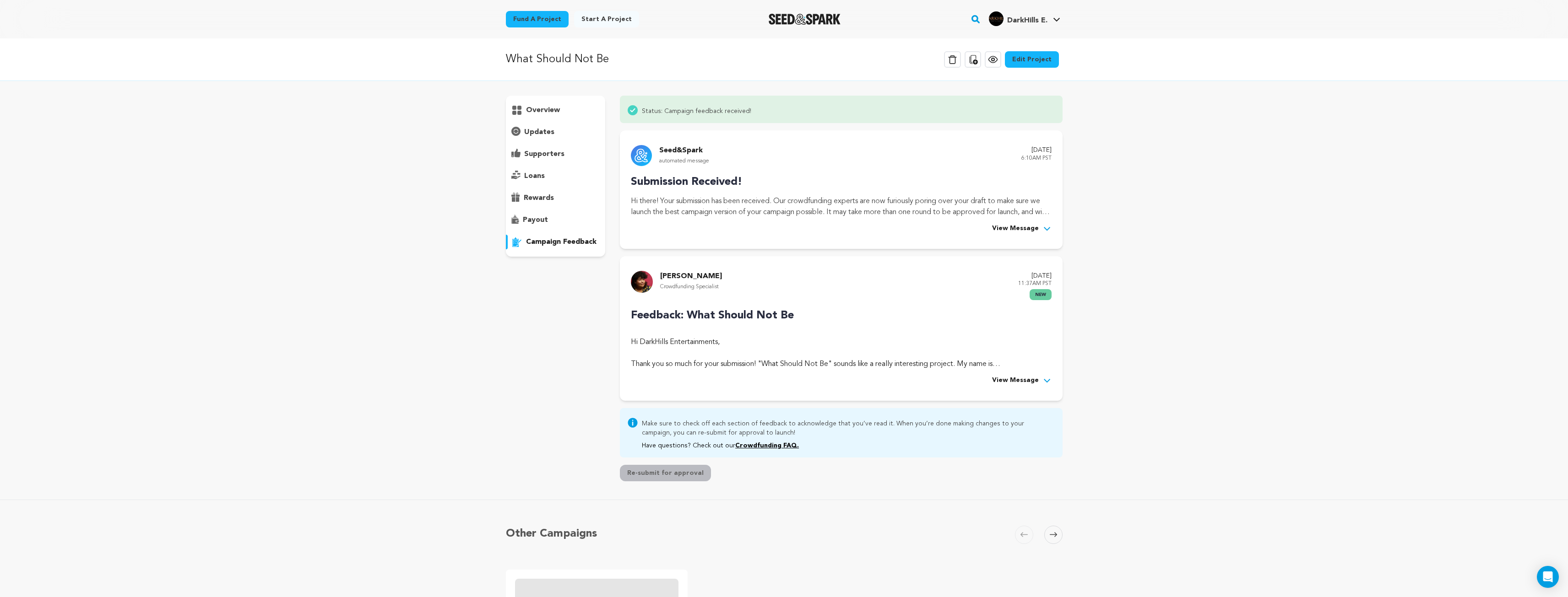
click at [1012, 386] on span "View Message" at bounding box center [1015, 381] width 46 height 11
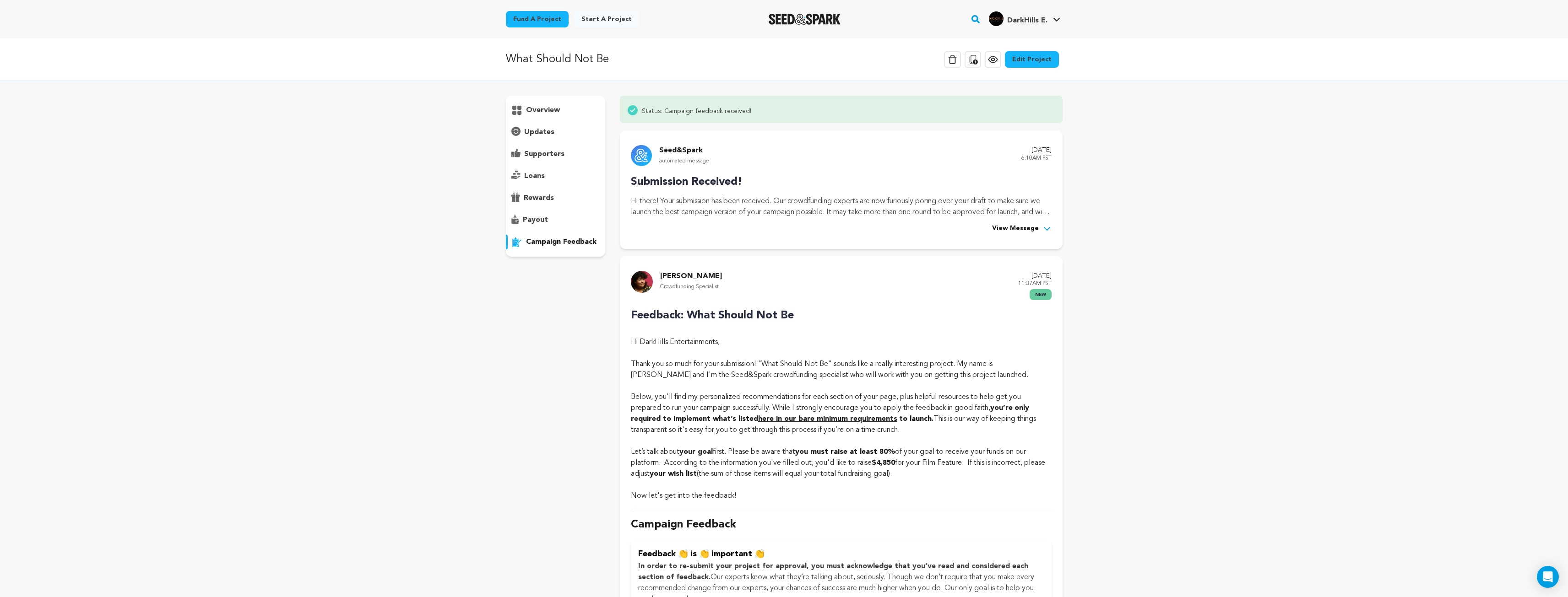
click at [793, 19] on img "Seed&Spark Homepage" at bounding box center [804, 19] width 72 height 11
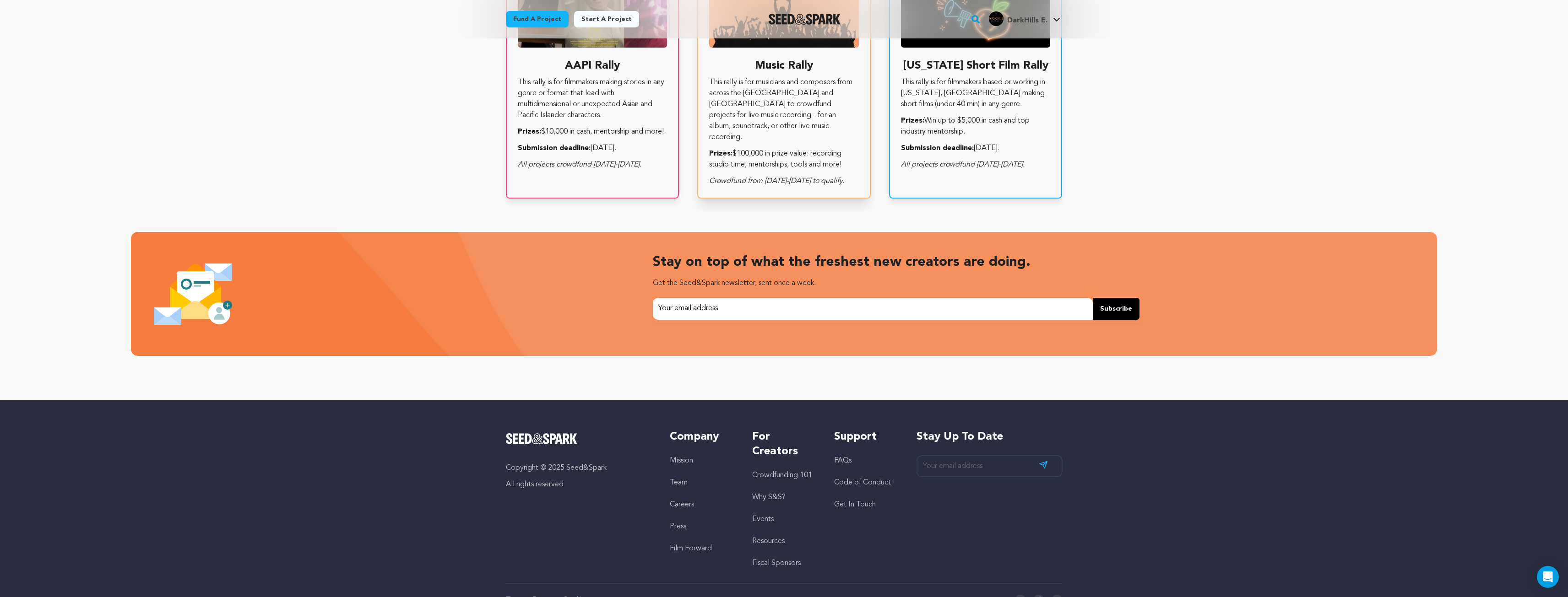
scroll to position [1765, 0]
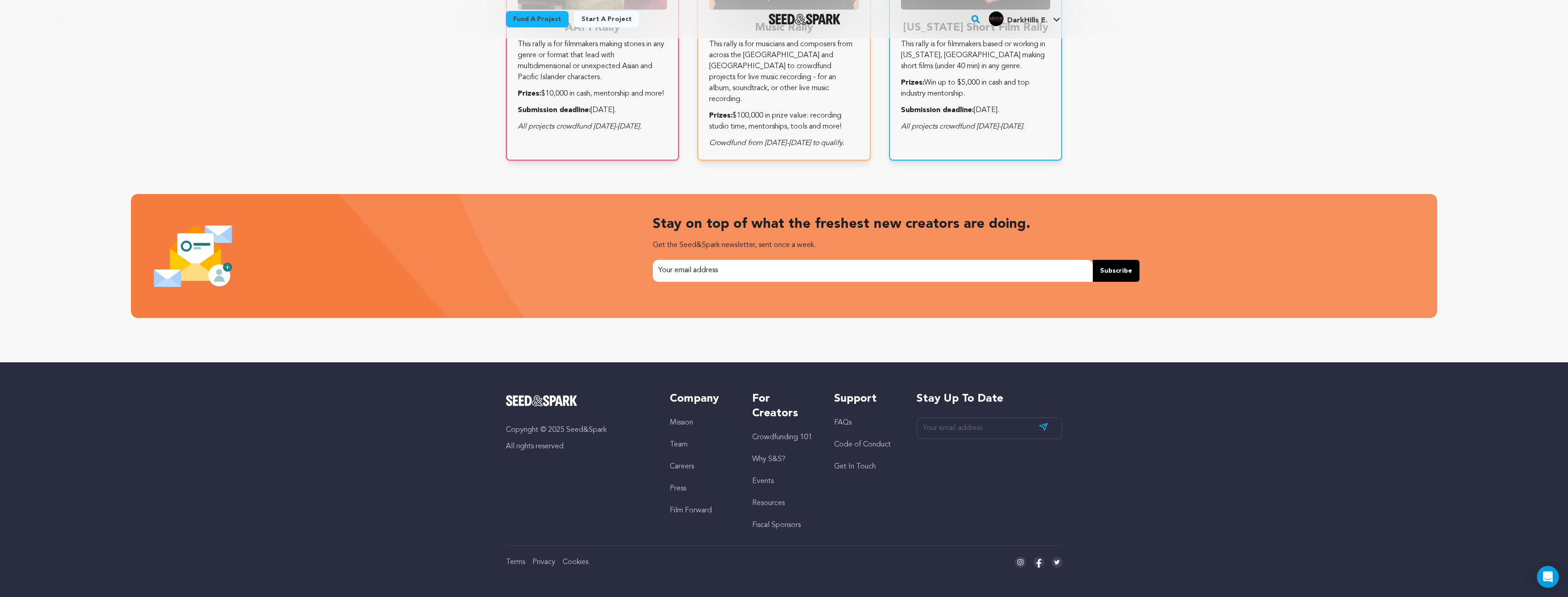
click at [837, 425] on link "FAQs" at bounding box center [842, 423] width 17 height 7
